Goal: Task Accomplishment & Management: Manage account settings

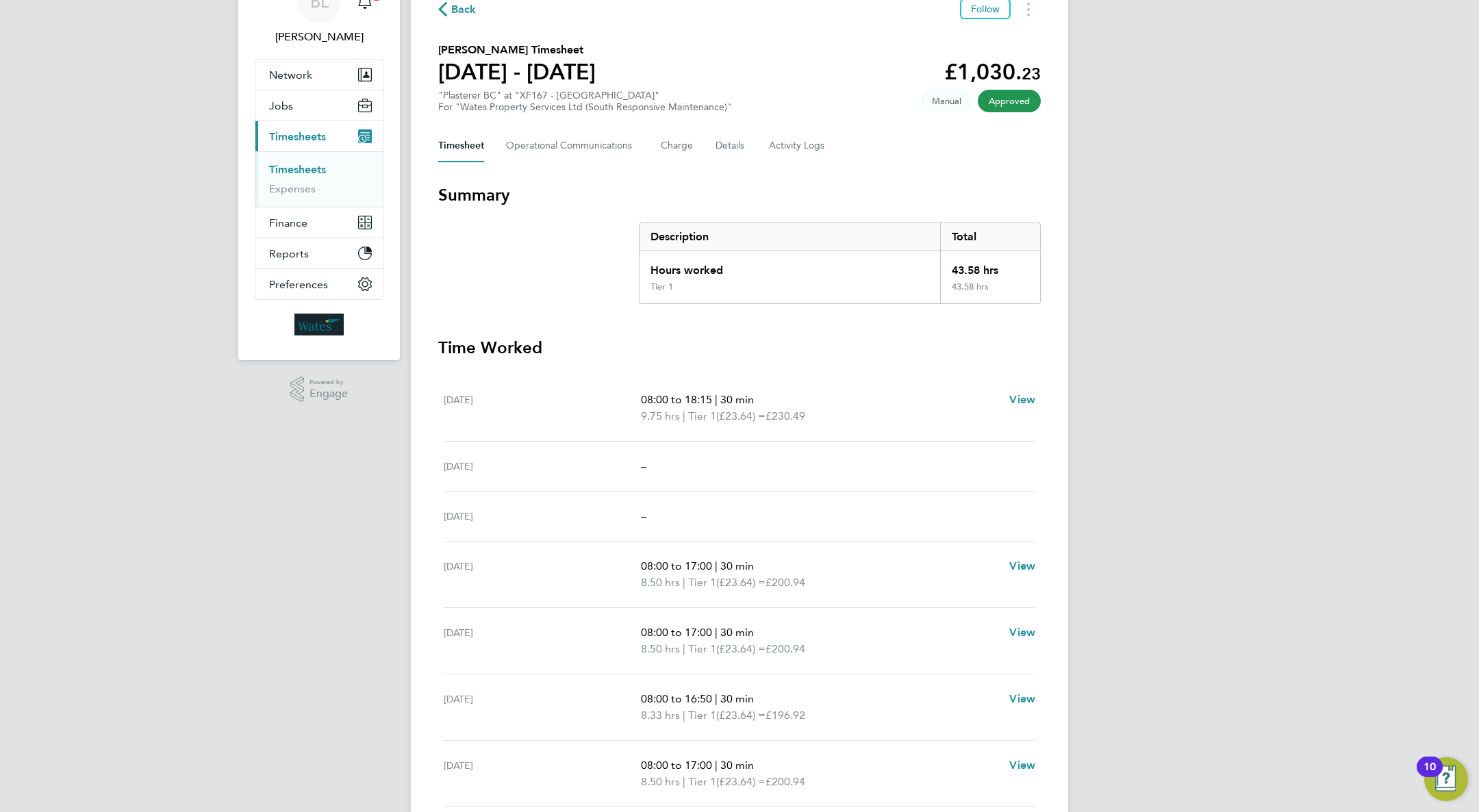
scroll to position [120, 0]
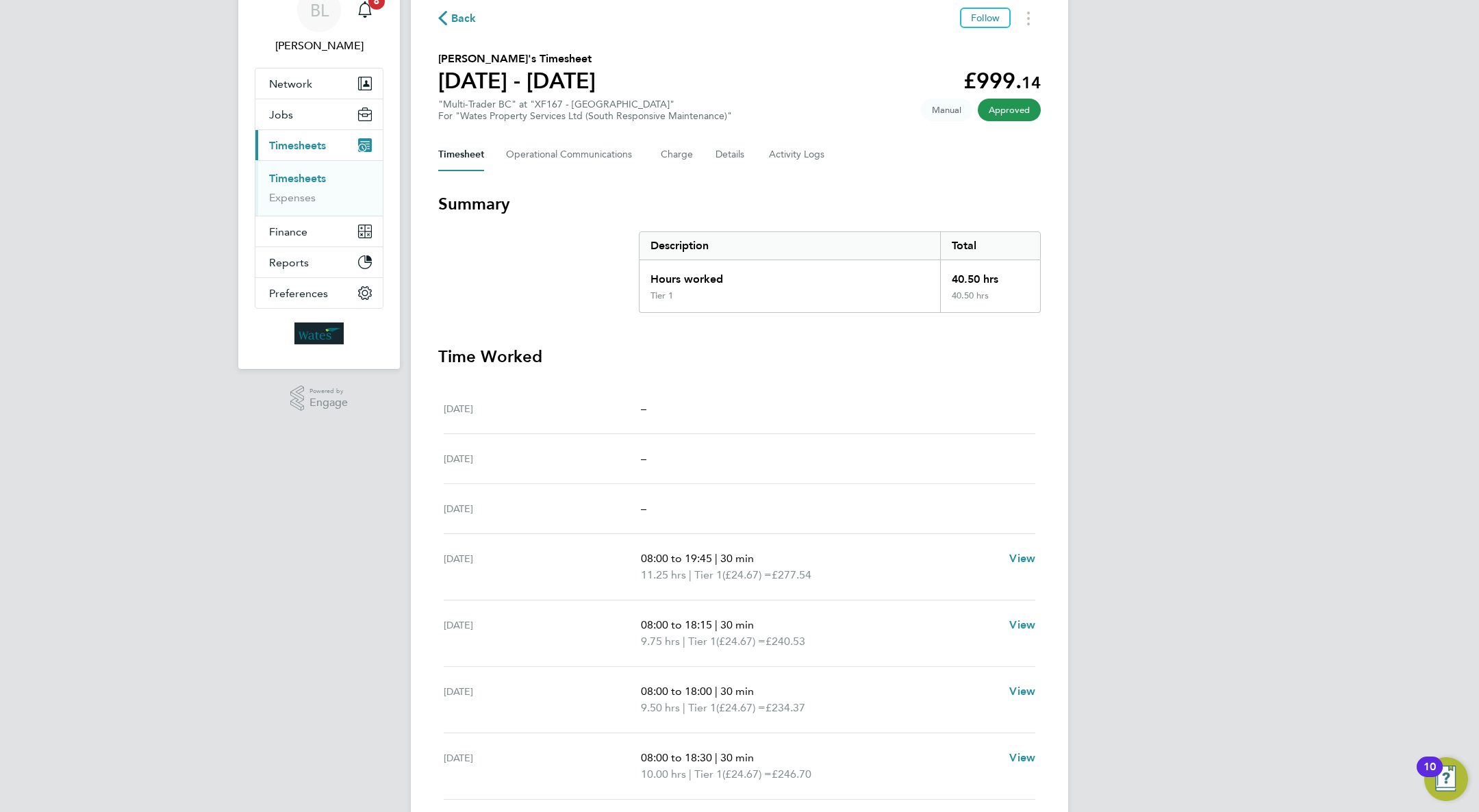
scroll to position [103, 0]
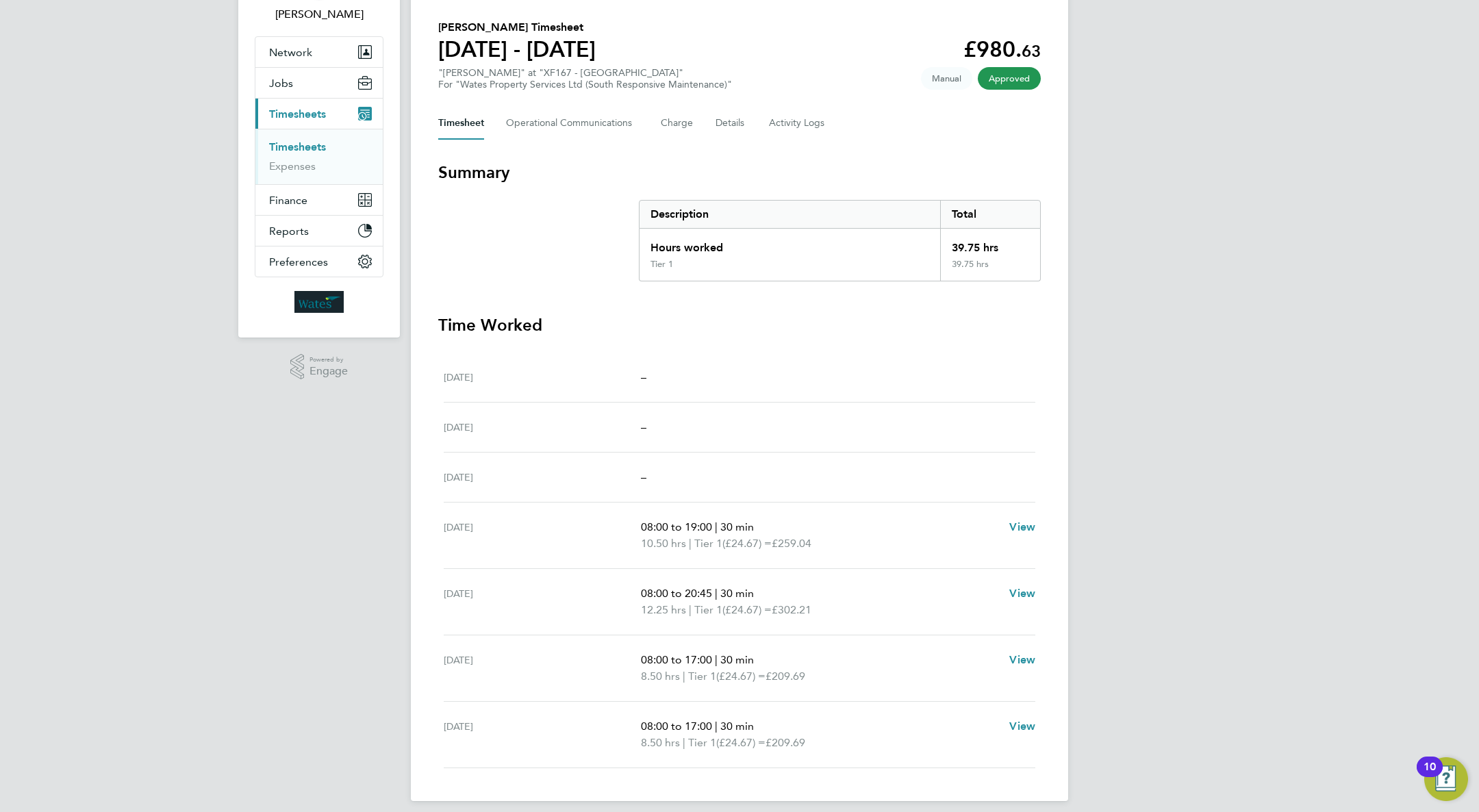
scroll to position [88, 0]
